Goal: Information Seeking & Learning: Learn about a topic

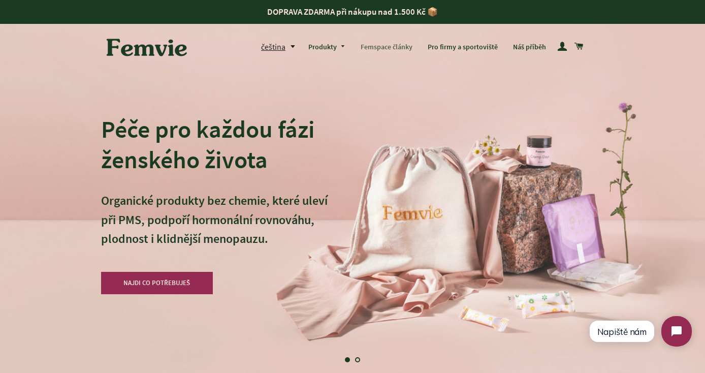
click at [377, 46] on link "Femspace články" at bounding box center [386, 47] width 67 height 26
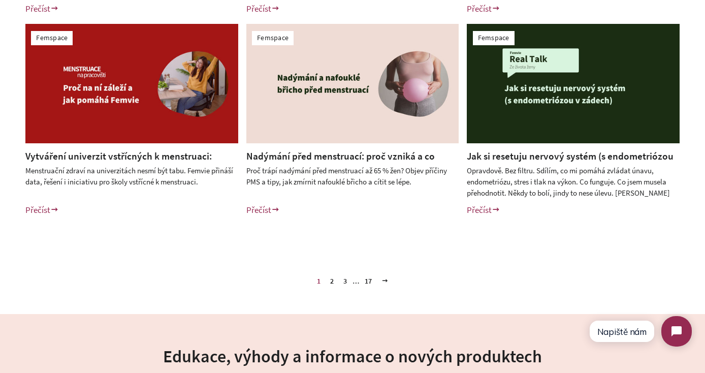
scroll to position [471, 0]
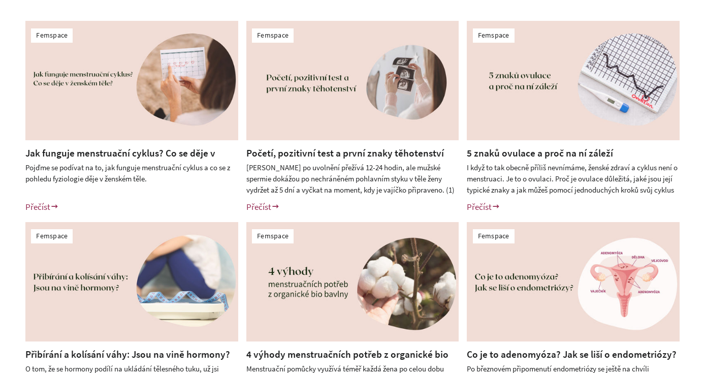
scroll to position [390, 0]
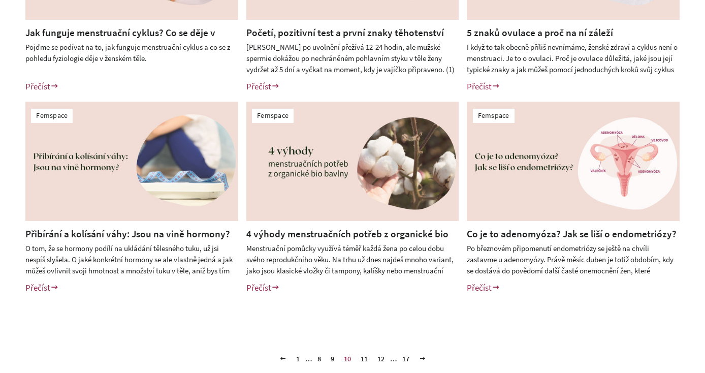
click at [366, 358] on link "11" at bounding box center [364, 358] width 15 height 15
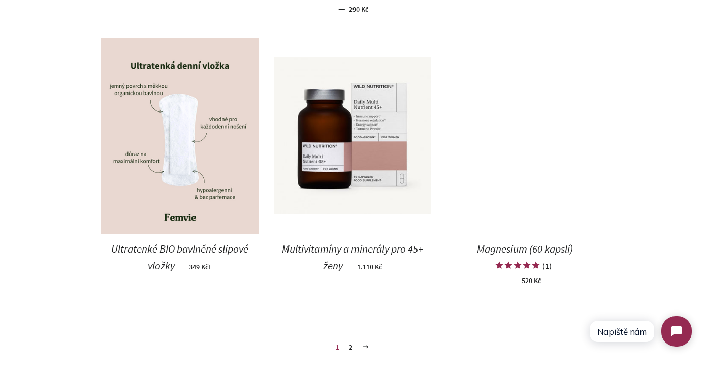
scroll to position [1310, 0]
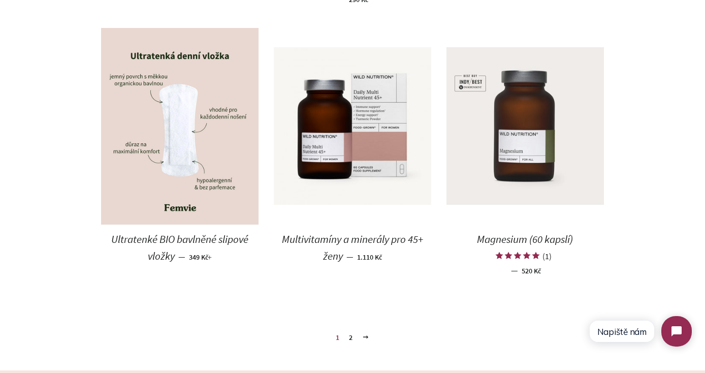
click at [520, 149] on img at bounding box center [526, 126] width 158 height 158
